Goal: Task Accomplishment & Management: Manage account settings

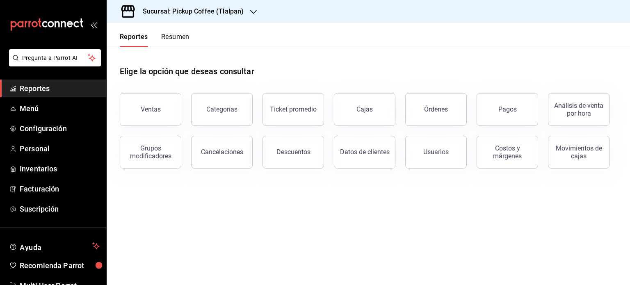
click at [240, 9] on h3 "Sucursal: Pickup Coffee (Tlalpan)" at bounding box center [189, 12] width 107 height 10
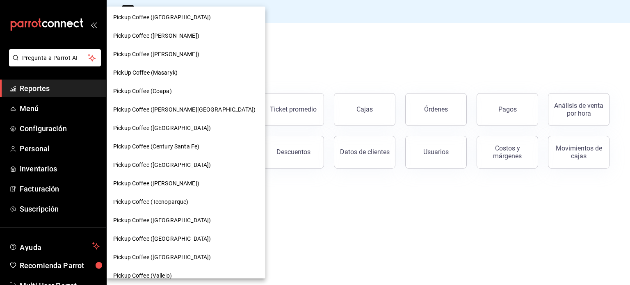
click at [301, 67] on div at bounding box center [315, 142] width 630 height 285
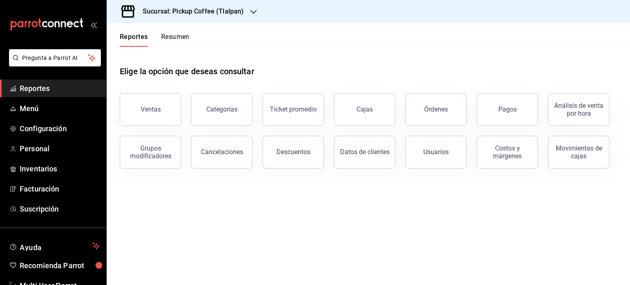
scroll to position [41, 0]
click at [189, 34] on button "Resumen" at bounding box center [175, 40] width 28 height 14
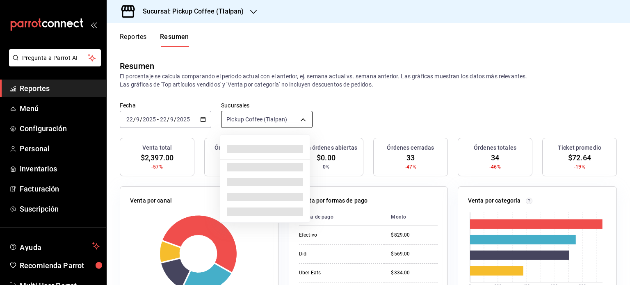
click at [305, 124] on body "Pregunta a Parrot AI Reportes Menú Configuración Personal Inventarios Facturaci…" at bounding box center [315, 142] width 630 height 285
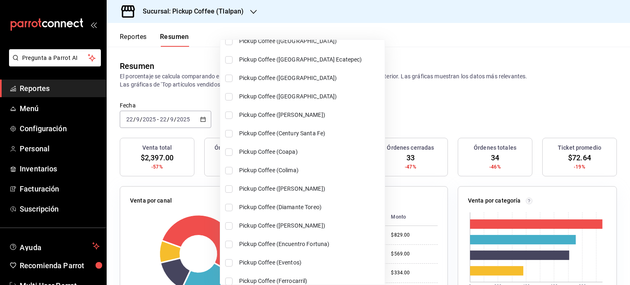
scroll to position [40, 0]
click at [226, 151] on input "checkbox" at bounding box center [228, 151] width 7 height 7
checkbox input "true"
type input "[object Object],[object Object]"
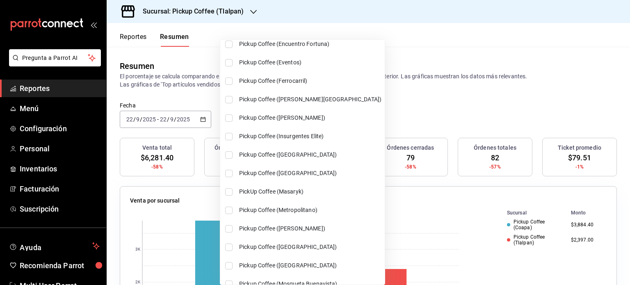
click at [229, 102] on input "checkbox" at bounding box center [228, 99] width 7 height 7
checkbox input "true"
type input "[object Object],[object Object],[object Object]"
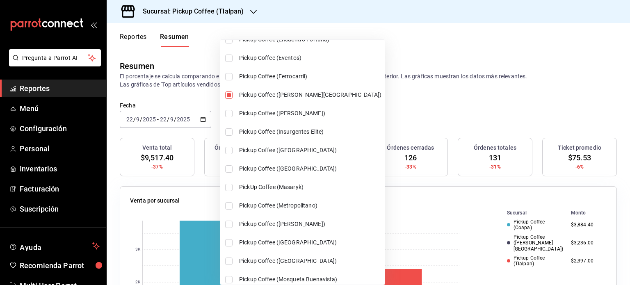
scroll to position [245, 0]
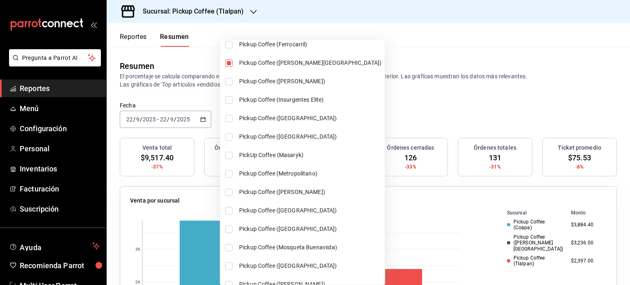
click at [226, 195] on input "checkbox" at bounding box center [228, 192] width 7 height 7
checkbox input "true"
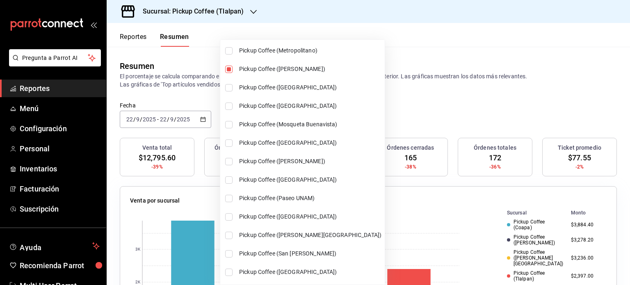
click at [227, 202] on li "Pickup Coffee (Paseo UNAM)" at bounding box center [302, 198] width 164 height 18
type input "[object Object],[object Object],[object Object],[object Object],[object Object]"
checkbox input "true"
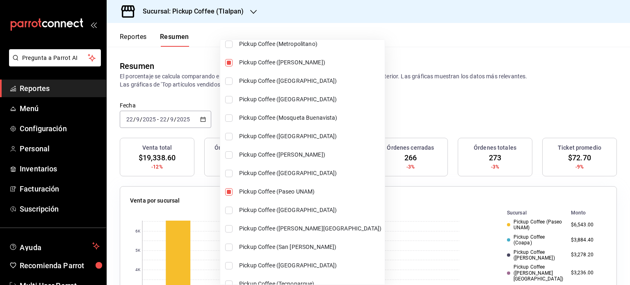
click at [228, 217] on li "Pickup Coffee ([GEOGRAPHIC_DATA])" at bounding box center [302, 210] width 164 height 18
type input "[object Object],[object Object],[object Object],[object Object],[object Object]…"
checkbox input "true"
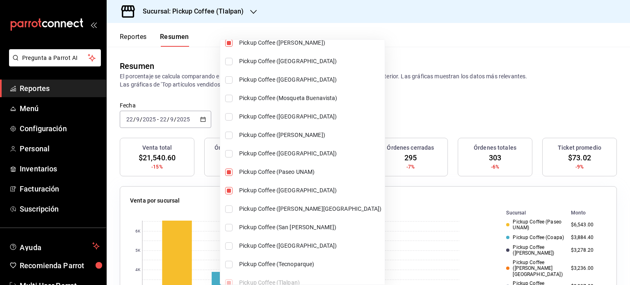
drag, startPoint x: 228, startPoint y: 231, endPoint x: 232, endPoint y: 228, distance: 4.7
click at [229, 231] on li "Pickup Coffee (San [PERSON_NAME])" at bounding box center [302, 227] width 164 height 18
type input "[object Object],[object Object],[object Object],[object Object],[object Object]…"
checkbox input "true"
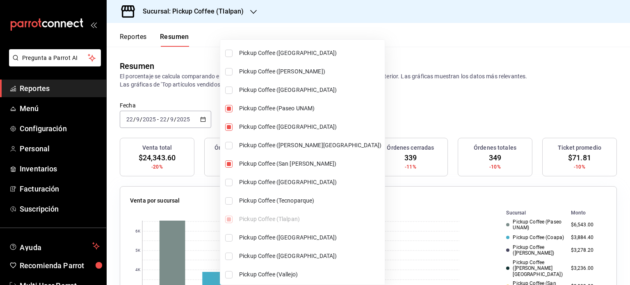
scroll to position [491, 0]
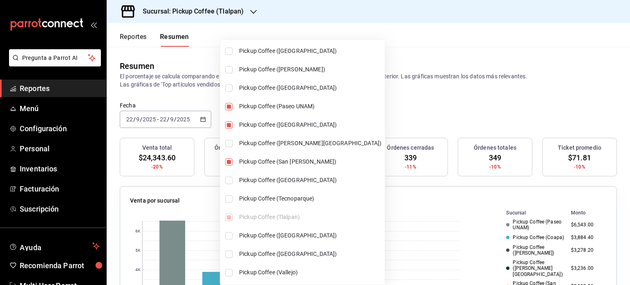
click at [228, 237] on input "checkbox" at bounding box center [228, 235] width 7 height 7
checkbox input "true"
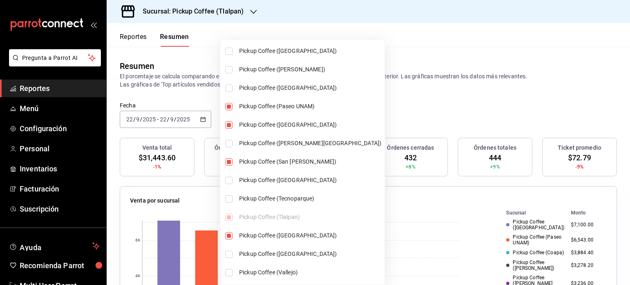
click at [324, 260] on li "Pickup Coffee ([GEOGRAPHIC_DATA])" at bounding box center [302, 254] width 164 height 18
type input "[object Object],[object Object],[object Object],[object Object],[object Object]…"
checkbox input "true"
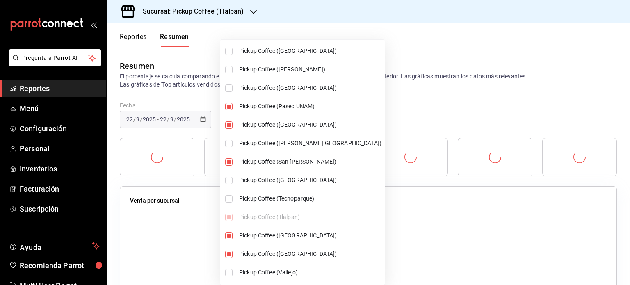
click at [322, 256] on span "Pickup Coffee ([GEOGRAPHIC_DATA])" at bounding box center [310, 254] width 142 height 9
type input "[object Object],[object Object],[object Object],[object Object],[object Object]…"
checkbox input "false"
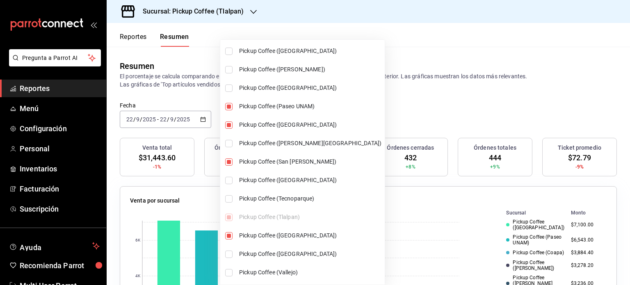
click at [459, 78] on div at bounding box center [315, 142] width 630 height 285
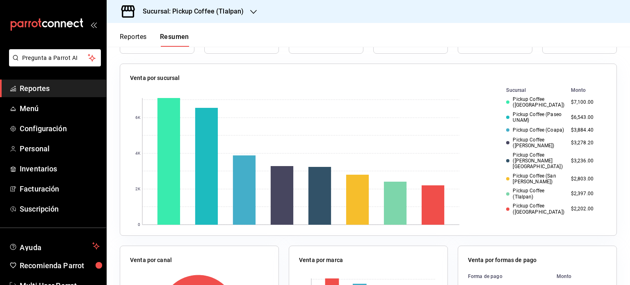
scroll to position [123, 0]
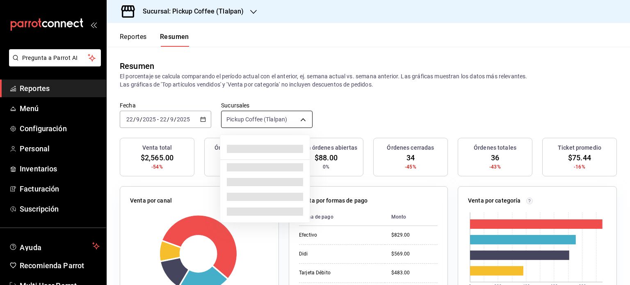
click at [287, 123] on body "Pregunta a Parrot AI Reportes Menú Configuración Personal Inventarios Facturaci…" at bounding box center [315, 142] width 630 height 285
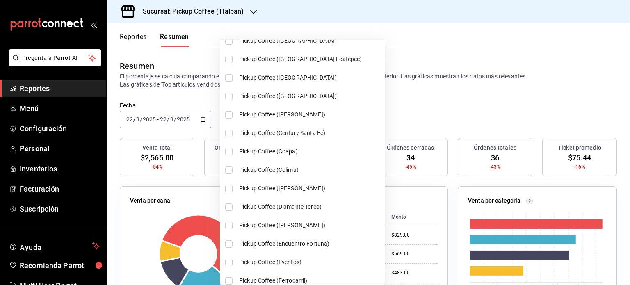
click at [231, 151] on input "checkbox" at bounding box center [228, 151] width 7 height 7
checkbox input "true"
type input "[object Object],[object Object]"
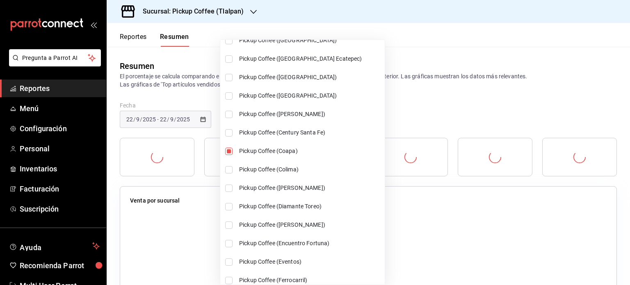
scroll to position [41, 0]
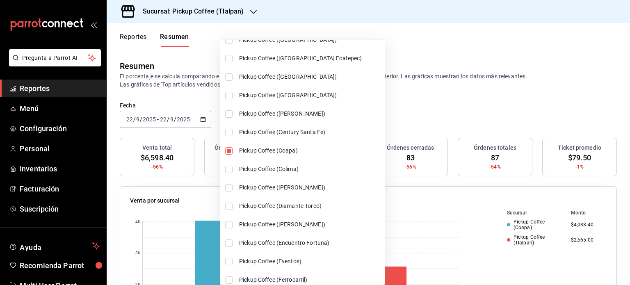
click at [228, 188] on input "checkbox" at bounding box center [228, 187] width 7 height 7
checkbox input "true"
type input "[object Object],[object Object],[object Object]"
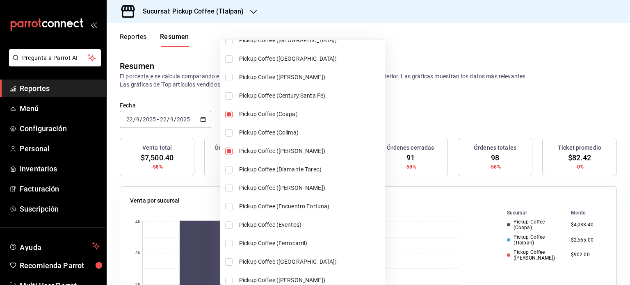
click at [230, 153] on input "checkbox" at bounding box center [228, 151] width 7 height 7
checkbox input "false"
type input "[object Object],[object Object]"
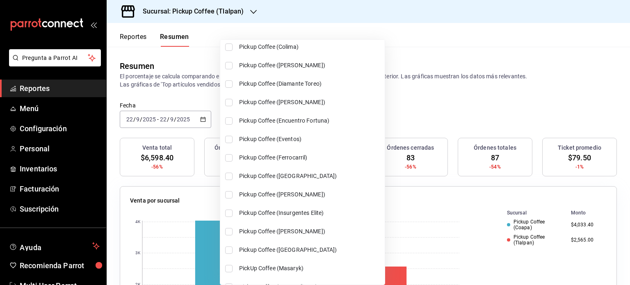
click at [231, 175] on input "checkbox" at bounding box center [228, 176] width 7 height 7
checkbox input "true"
type input "[object Object],[object Object],[object Object]"
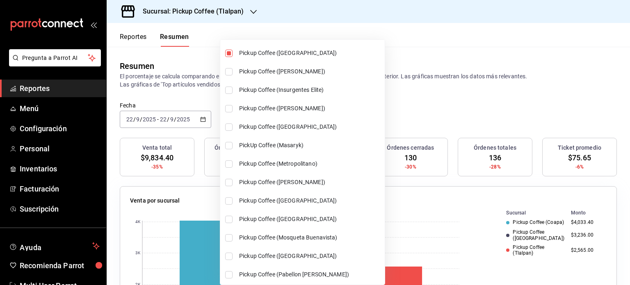
click at [225, 181] on input "checkbox" at bounding box center [228, 182] width 7 height 7
checkbox input "true"
type input "[object Object],[object Object],[object Object],[object Object]"
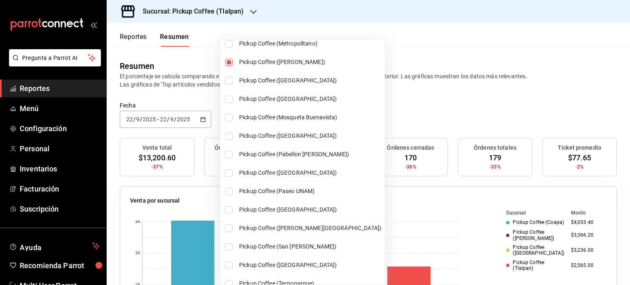
click at [229, 190] on input "checkbox" at bounding box center [228, 191] width 7 height 7
checkbox input "true"
type input "[object Object],[object Object],[object Object],[object Object],[object Object]"
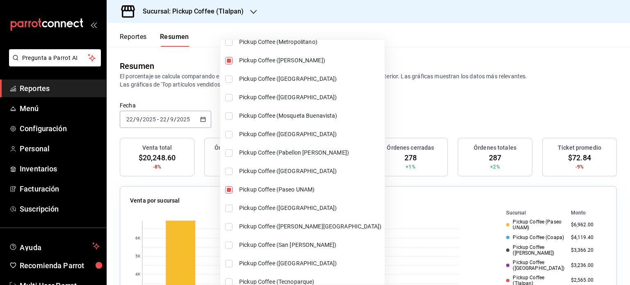
scroll to position [409, 0]
click at [228, 207] on input "checkbox" at bounding box center [228, 207] width 7 height 7
checkbox input "true"
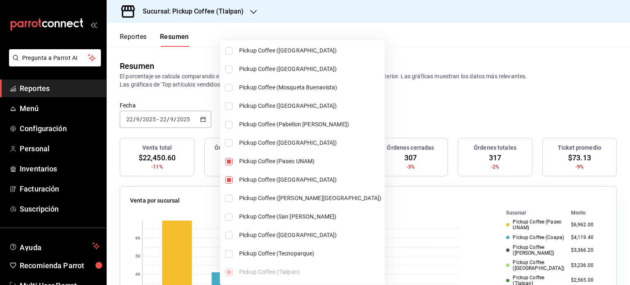
click at [231, 219] on li "Pickup Coffee (San [PERSON_NAME])" at bounding box center [302, 217] width 164 height 18
type input "[object Object],[object Object],[object Object],[object Object],[object Object]…"
checkbox input "true"
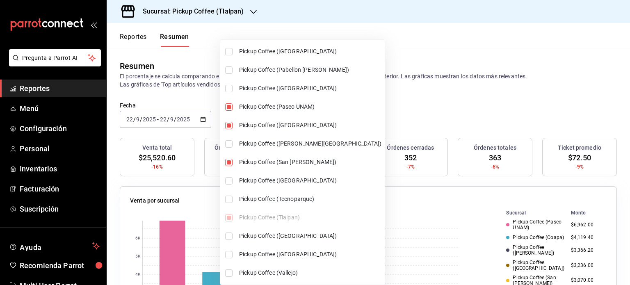
scroll to position [491, 0]
click at [228, 235] on input "checkbox" at bounding box center [228, 235] width 7 height 7
checkbox input "true"
type input "[object Object],[object Object],[object Object],[object Object],[object Object]…"
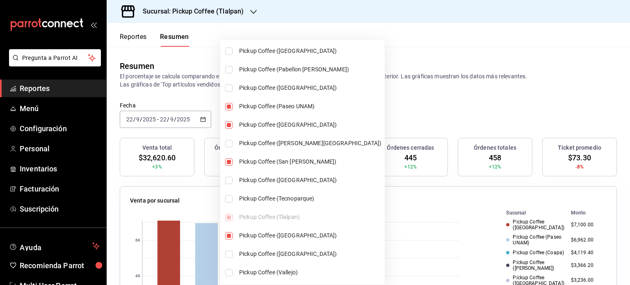
click at [448, 105] on div at bounding box center [315, 142] width 630 height 285
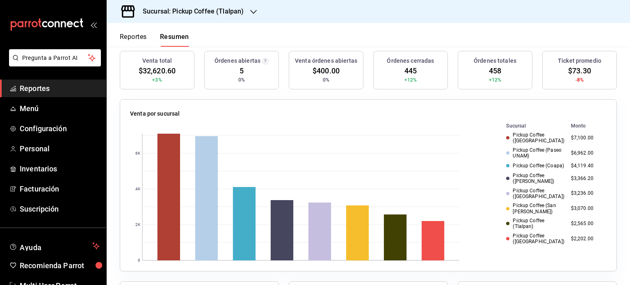
scroll to position [89, 0]
